Goal: Task Accomplishment & Management: Manage account settings

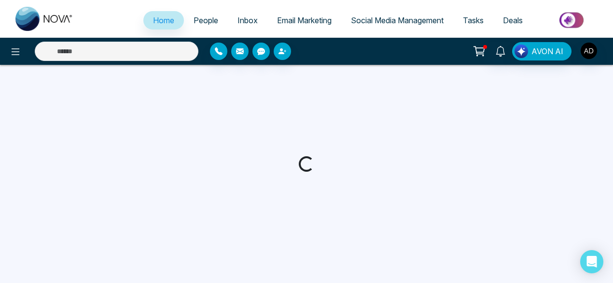
select select "*"
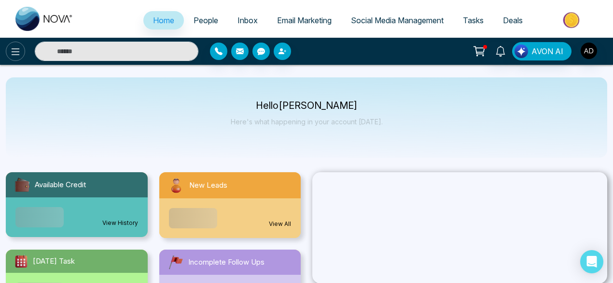
click at [16, 58] on button at bounding box center [15, 51] width 19 height 19
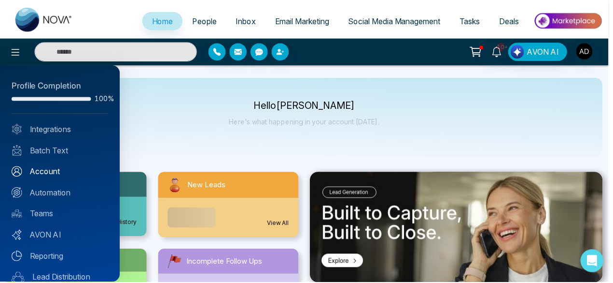
scroll to position [97, 0]
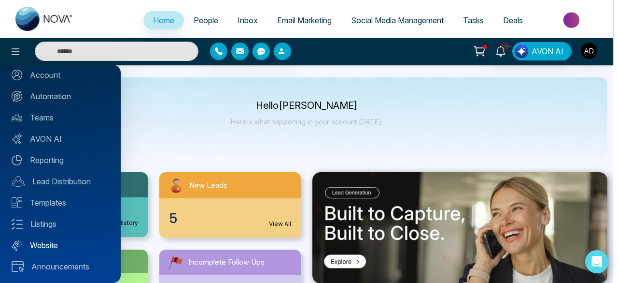
click at [50, 244] on link "Website" at bounding box center [61, 245] width 98 height 12
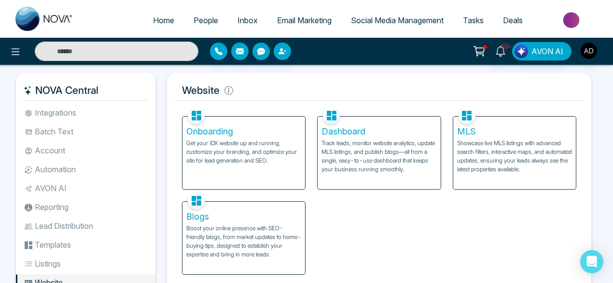
click at [213, 161] on p "Get your IDX website up and running, customize your branding, and optimize your…" at bounding box center [243, 152] width 115 height 26
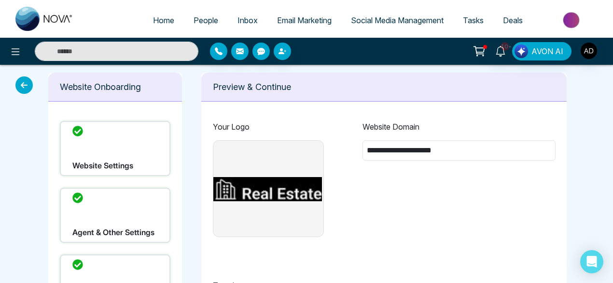
type input "**********"
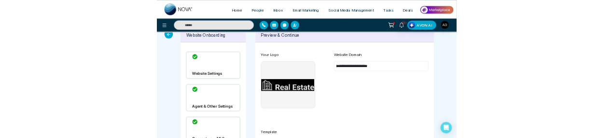
scroll to position [14, 0]
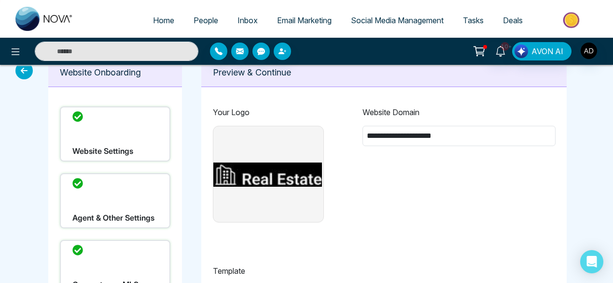
click at [114, 128] on div "Website Settings" at bounding box center [115, 133] width 111 height 55
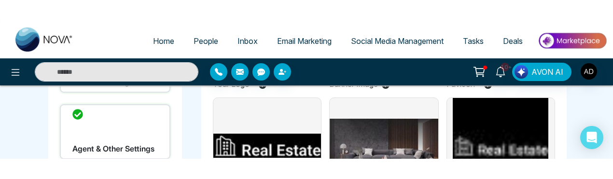
scroll to position [106, 0]
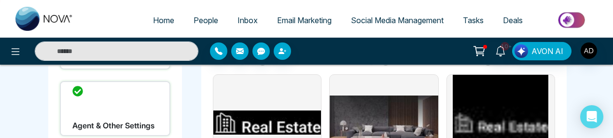
click at [283, 90] on img at bounding box center [267, 123] width 108 height 96
click at [0, 0] on input "file" at bounding box center [0, 0] width 0 height 0
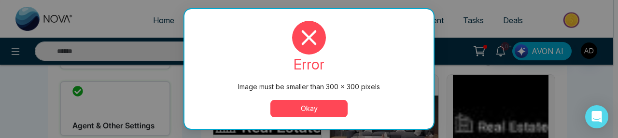
click at [299, 107] on button "Okay" at bounding box center [308, 108] width 77 height 17
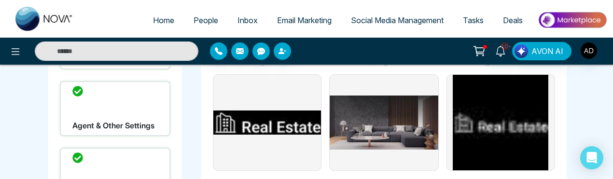
click at [269, 113] on img at bounding box center [267, 123] width 108 height 96
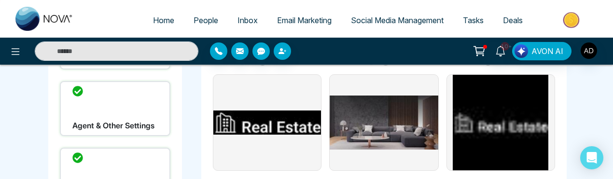
click at [0, 0] on input "file" at bounding box center [0, 0] width 0 height 0
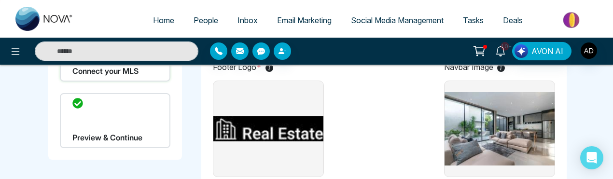
scroll to position [228, 0]
click at [279, 143] on img at bounding box center [268, 129] width 110 height 96
click at [0, 0] on input "file" at bounding box center [0, 0] width 0 height 0
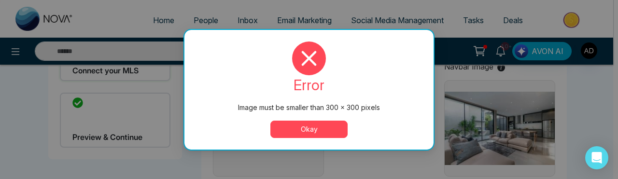
click at [308, 131] on button "Okay" at bounding box center [308, 129] width 77 height 17
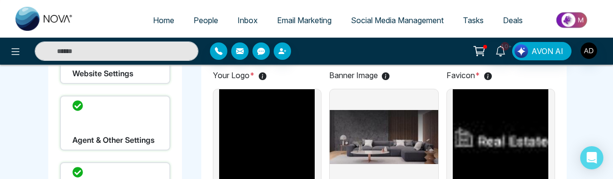
scroll to position [91, 0]
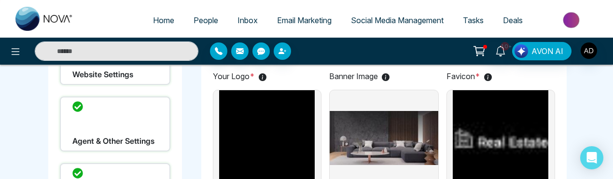
click at [129, 138] on div "Agent & Other Settings" at bounding box center [115, 124] width 111 height 55
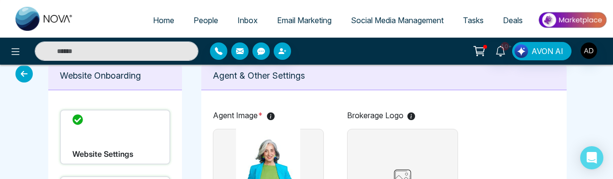
scroll to position [30, 0]
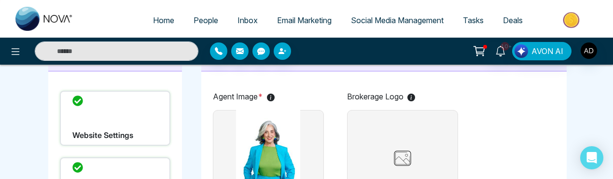
click at [423, 152] on img at bounding box center [403, 158] width 48 height 24
click at [398, 149] on img at bounding box center [403, 158] width 48 height 24
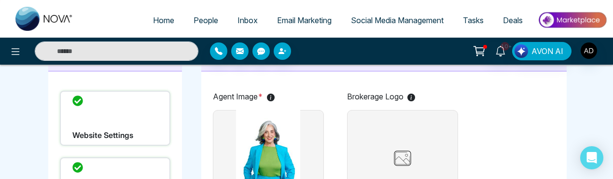
click at [368, 155] on label at bounding box center [402, 158] width 111 height 97
click at [0, 0] on input "file" at bounding box center [0, 0] width 0 height 0
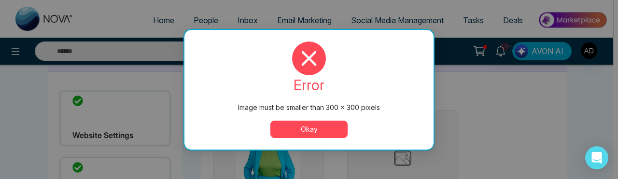
click at [315, 135] on button "Okay" at bounding box center [308, 129] width 77 height 17
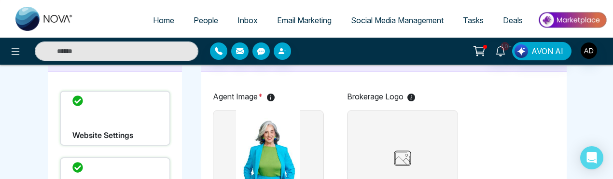
click at [99, 127] on div "Website Settings" at bounding box center [115, 118] width 111 height 55
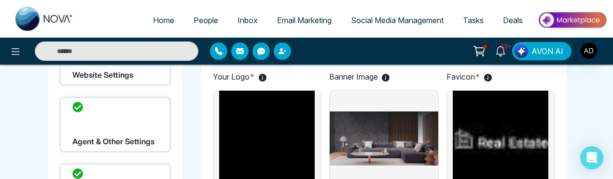
scroll to position [91, 0]
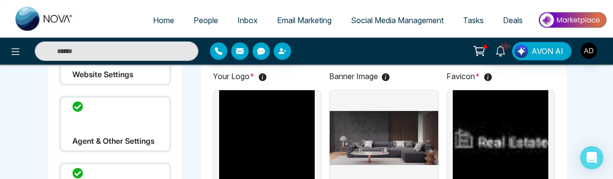
click at [270, 138] on img at bounding box center [267, 138] width 108 height 96
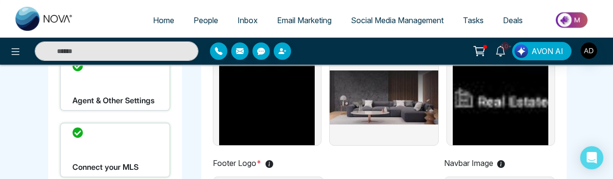
scroll to position [131, 0]
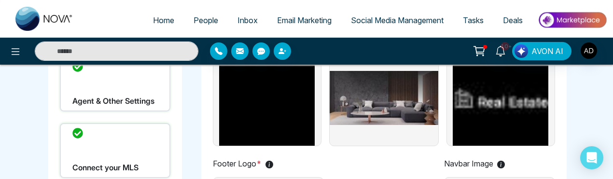
click at [268, 117] on img at bounding box center [267, 98] width 108 height 96
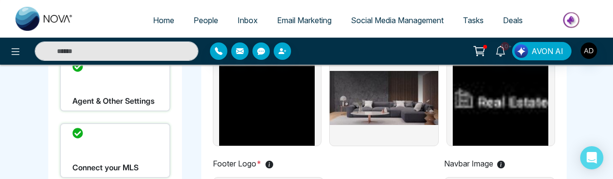
click at [0, 0] on input "file" at bounding box center [0, 0] width 0 height 0
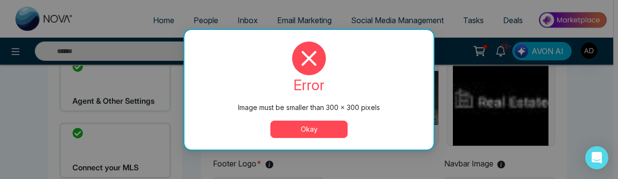
click at [299, 128] on button "Okay" at bounding box center [308, 129] width 77 height 17
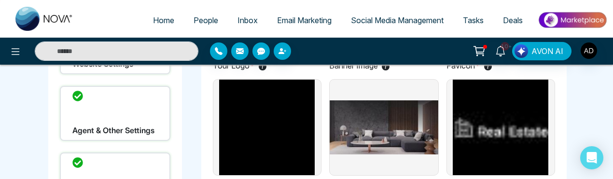
scroll to position [101, 0]
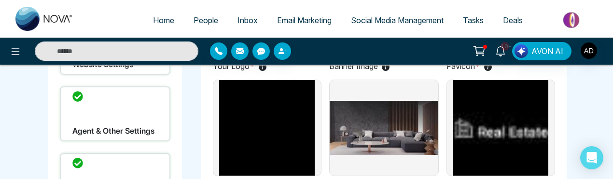
click at [481, 136] on img at bounding box center [501, 128] width 108 height 96
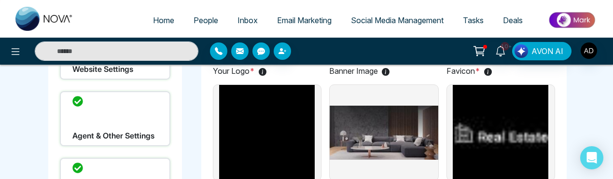
scroll to position [96, 0]
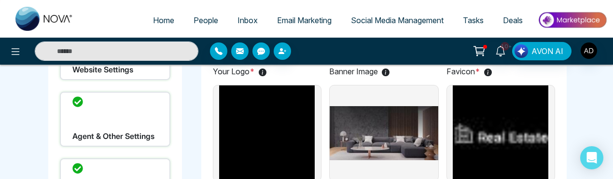
click at [499, 123] on img at bounding box center [501, 133] width 108 height 96
click at [503, 133] on img at bounding box center [501, 133] width 108 height 96
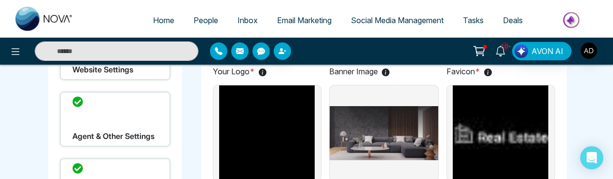
click at [0, 0] on input "file" at bounding box center [0, 0] width 0 height 0
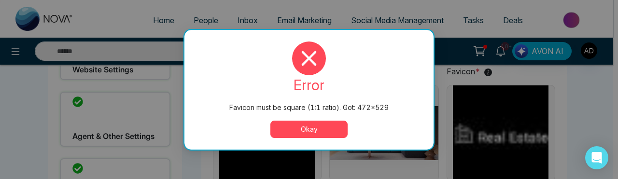
click at [309, 128] on button "Okay" at bounding box center [308, 129] width 77 height 17
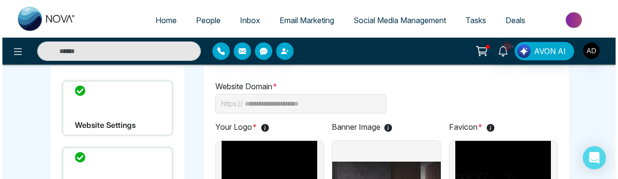
scroll to position [0, 0]
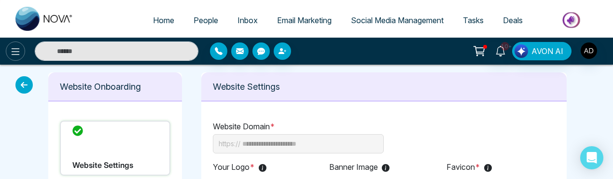
click at [20, 56] on icon at bounding box center [16, 52] width 12 height 12
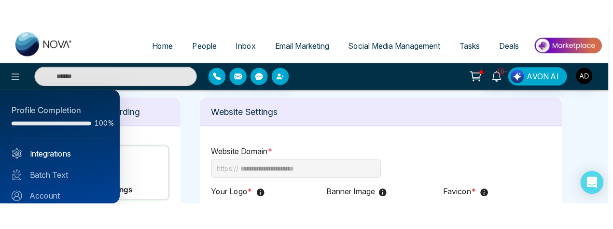
scroll to position [200, 0]
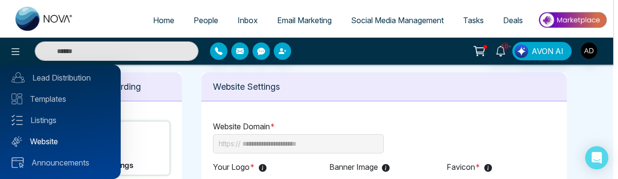
click at [51, 139] on link "Website" at bounding box center [61, 142] width 98 height 12
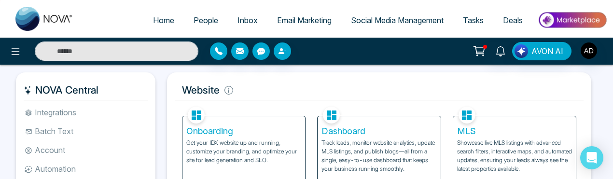
click at [363, 148] on p "Track leads, monitor website analytics, update MLS listings, and publish blogs—…" at bounding box center [379, 156] width 115 height 35
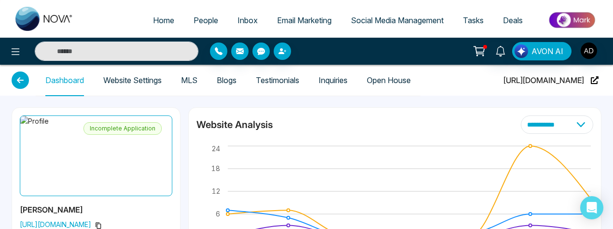
click at [154, 84] on link "Website Settings" at bounding box center [132, 80] width 58 height 8
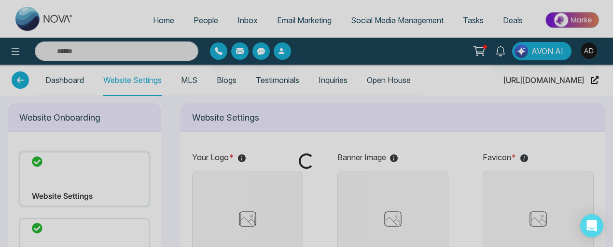
scroll to position [14, 0]
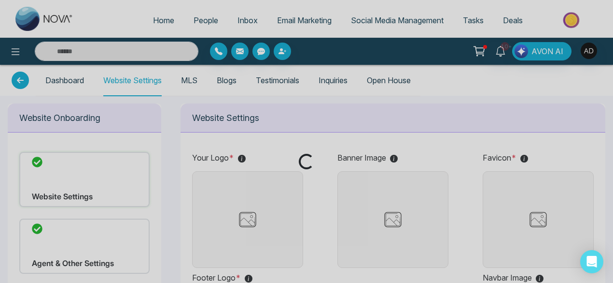
type input "**********"
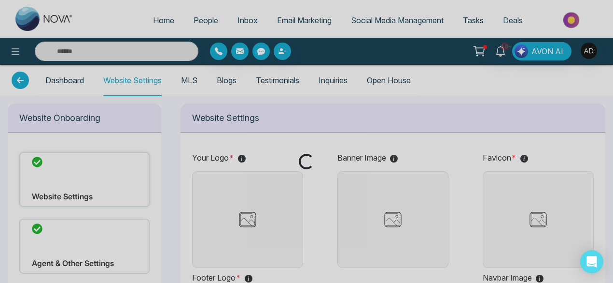
type input "**********"
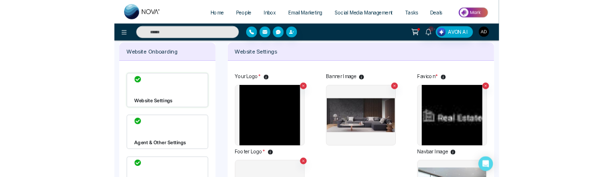
scroll to position [38, 0]
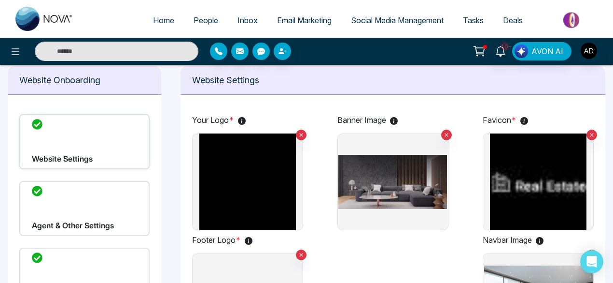
click at [248, 189] on img at bounding box center [247, 181] width 109 height 97
click at [0, 0] on input "file" at bounding box center [0, 0] width 0 height 0
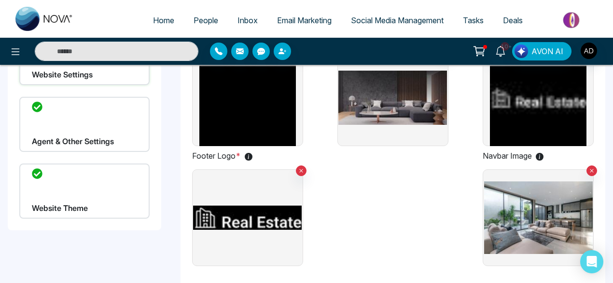
scroll to position [123, 0]
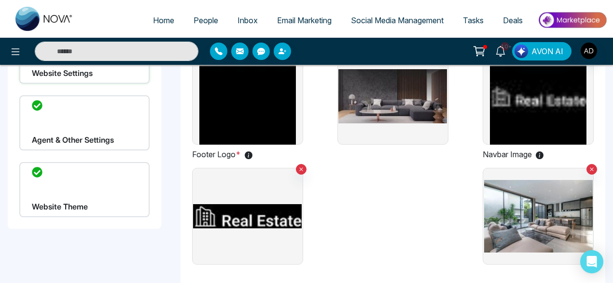
click at [260, 205] on img at bounding box center [247, 216] width 109 height 97
click at [0, 0] on input "file" at bounding box center [0, 0] width 0 height 0
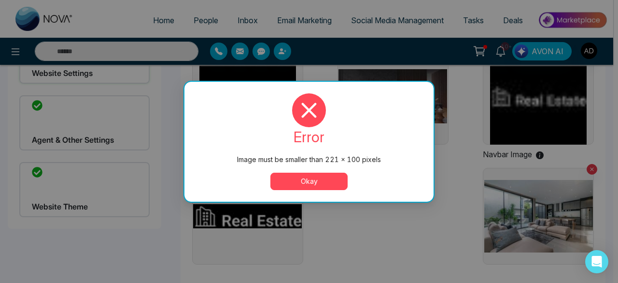
click at [311, 179] on button "Okay" at bounding box center [308, 180] width 77 height 17
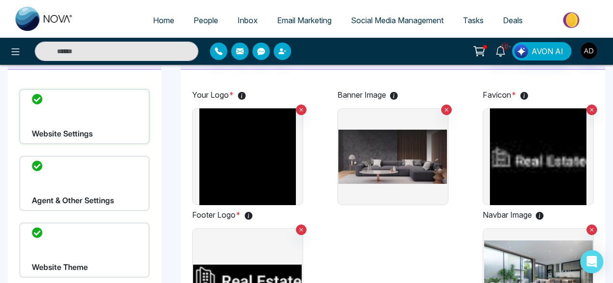
scroll to position [62, 0]
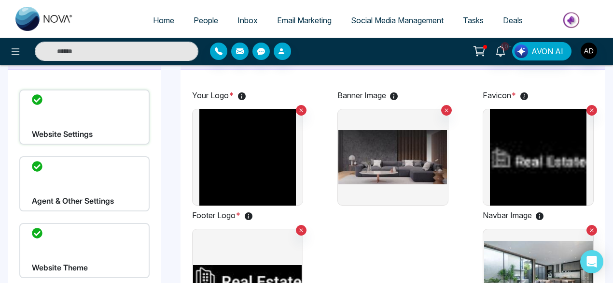
click at [104, 245] on div "Website Theme" at bounding box center [84, 250] width 130 height 55
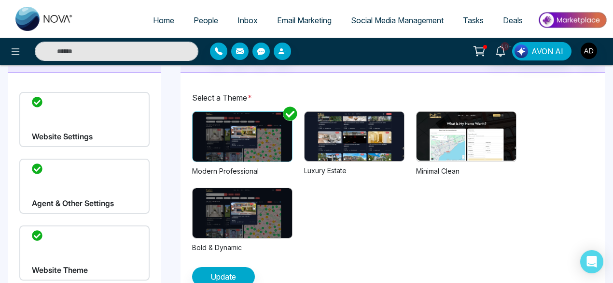
scroll to position [60, 0]
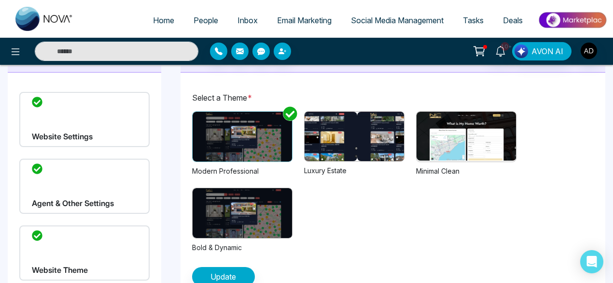
drag, startPoint x: 374, startPoint y: 135, endPoint x: 322, endPoint y: 133, distance: 51.7
click at [322, 133] on img at bounding box center [307, 136] width 100 height 49
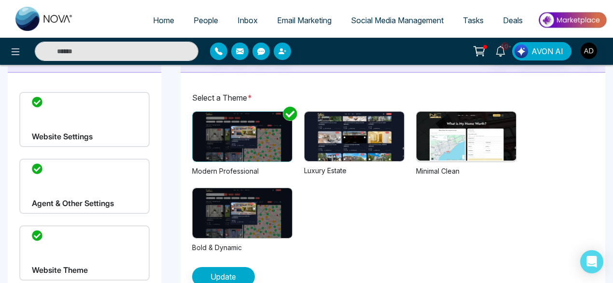
drag, startPoint x: 490, startPoint y: 149, endPoint x: 447, endPoint y: 159, distance: 43.7
click at [447, 159] on img at bounding box center [467, 136] width 100 height 49
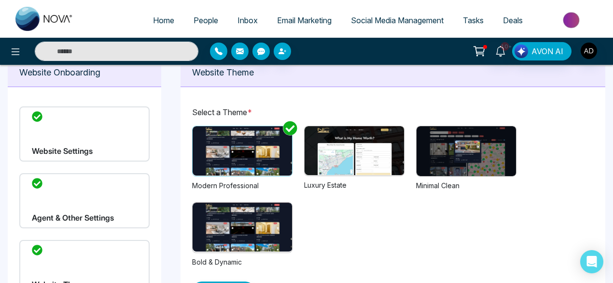
scroll to position [42, 0]
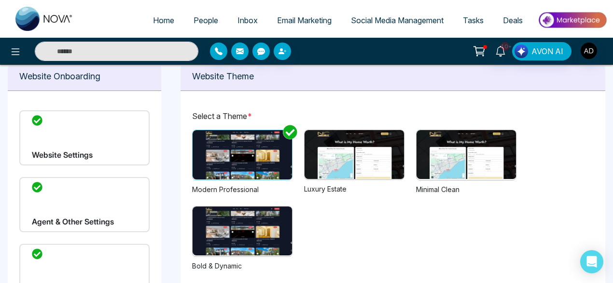
click at [358, 163] on img at bounding box center [355, 154] width 100 height 49
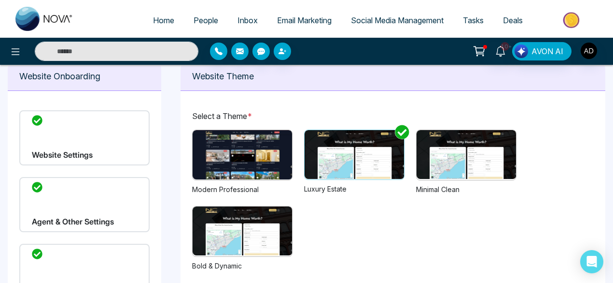
click at [454, 159] on img at bounding box center [467, 154] width 100 height 49
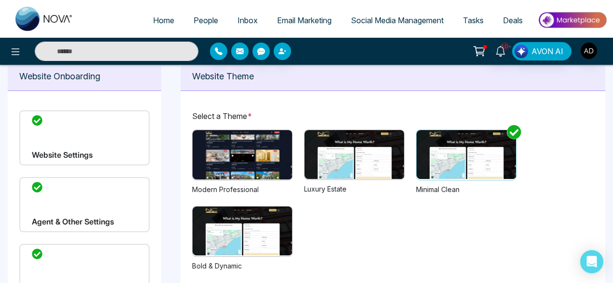
click at [343, 158] on img at bounding box center [355, 154] width 100 height 49
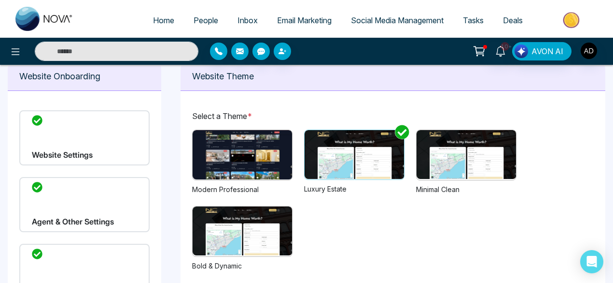
click at [263, 160] on img at bounding box center [243, 154] width 100 height 49
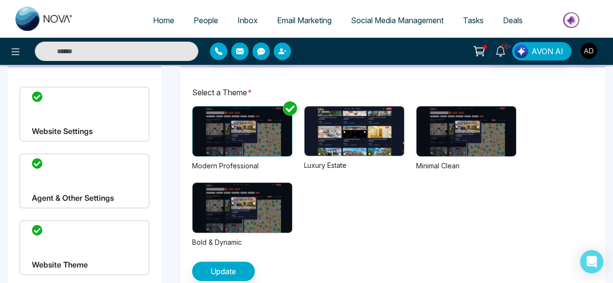
scroll to position [81, 0]
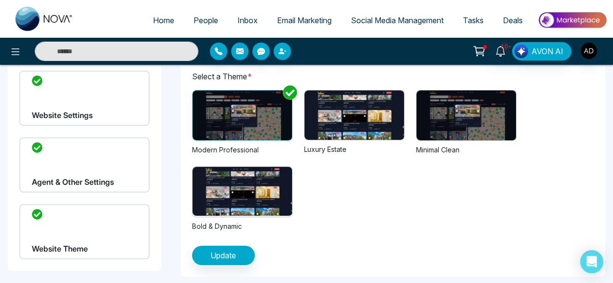
click at [104, 175] on div "Agent & Other Settings" at bounding box center [84, 164] width 130 height 55
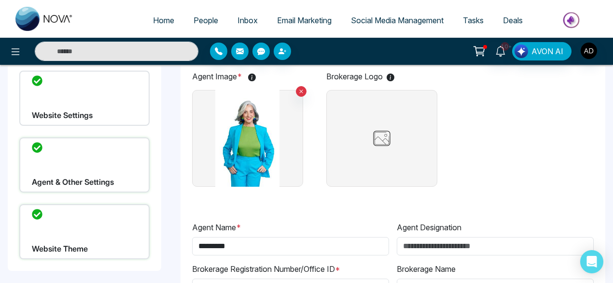
click at [124, 218] on div "Website Theme" at bounding box center [84, 231] width 130 height 55
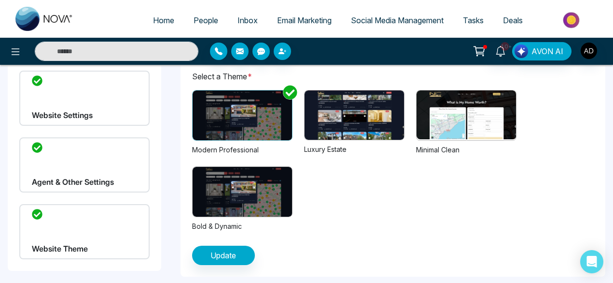
click at [123, 180] on div "Agent & Other Settings" at bounding box center [84, 164] width 130 height 55
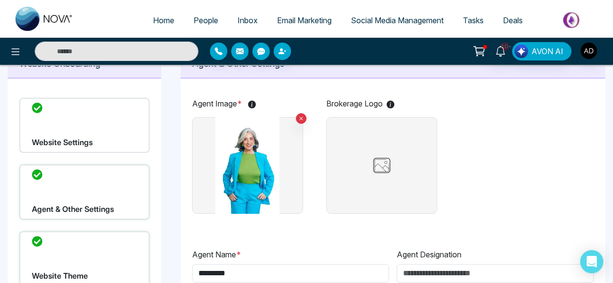
scroll to position [0, 0]
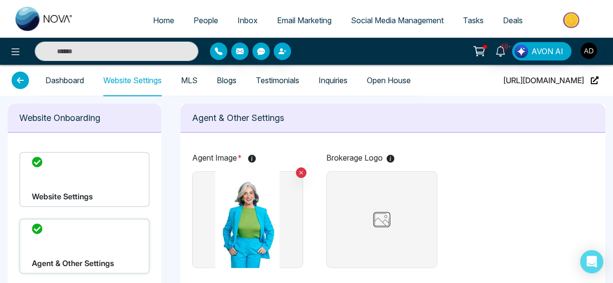
click at [119, 171] on div "Website Settings" at bounding box center [84, 179] width 130 height 55
